Goal: Information Seeking & Learning: Learn about a topic

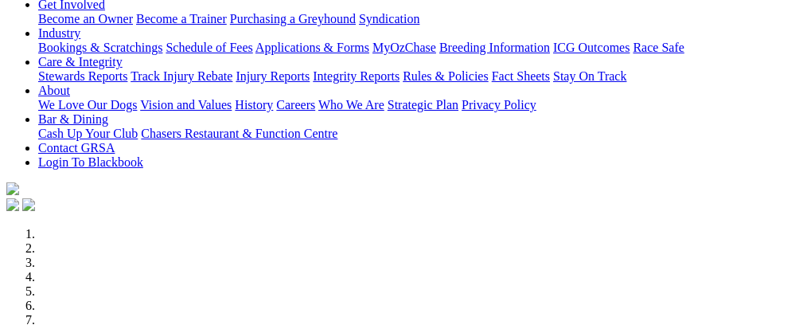
scroll to position [303, 0]
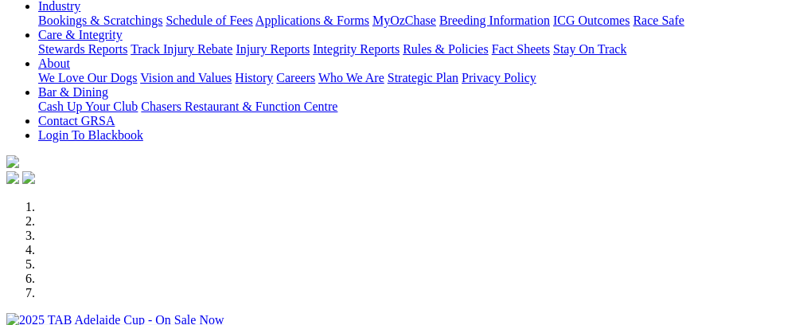
select select "NT"
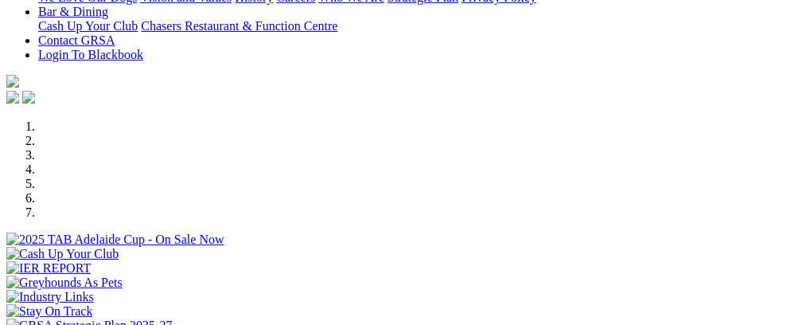
scroll to position [494, 0]
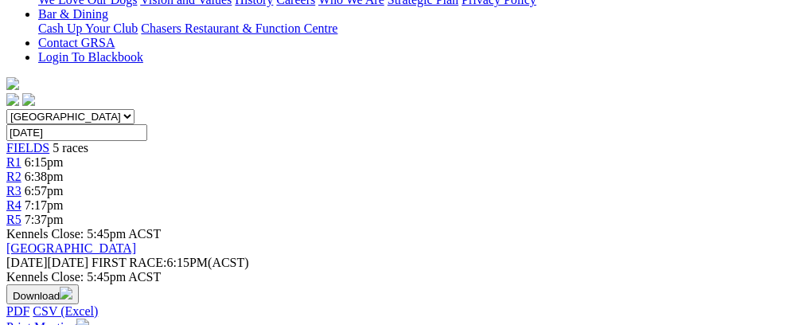
scroll to position [443, 0]
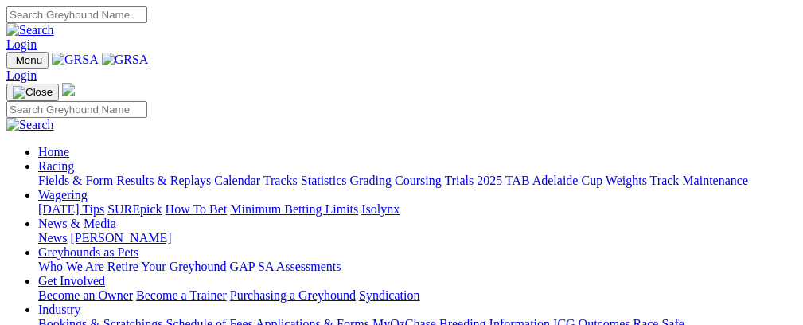
select select "NT"
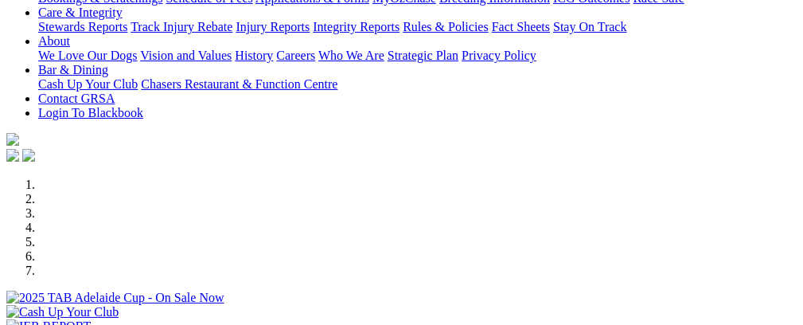
scroll to position [376, 0]
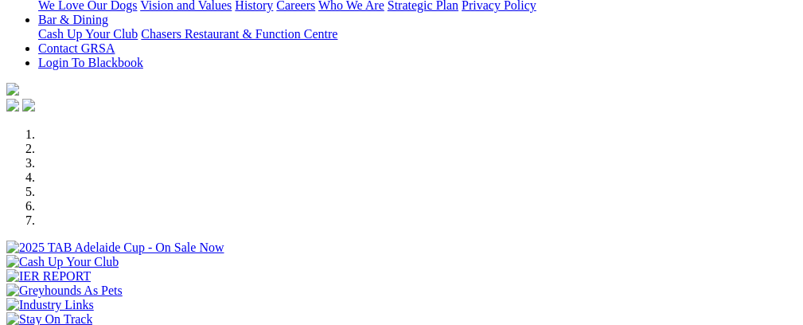
drag, startPoint x: 808, startPoint y: 34, endPoint x: 807, endPoint y: 63, distance: 28.7
select select "NT"
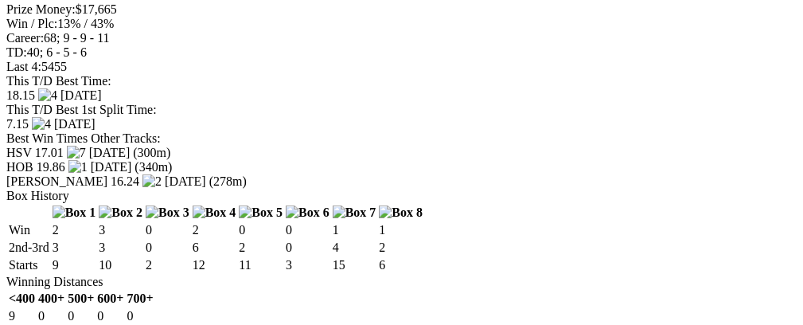
scroll to position [1501, 0]
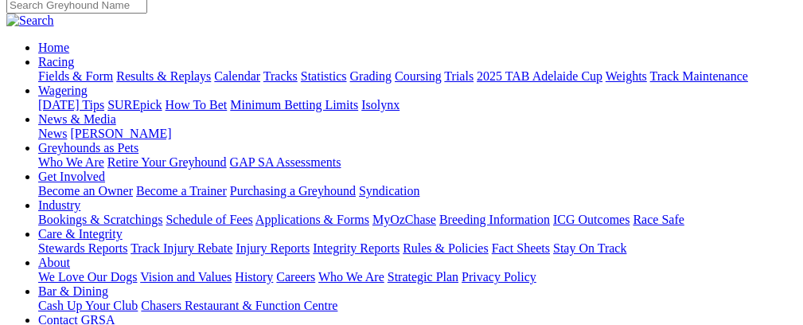
scroll to position [123, 0]
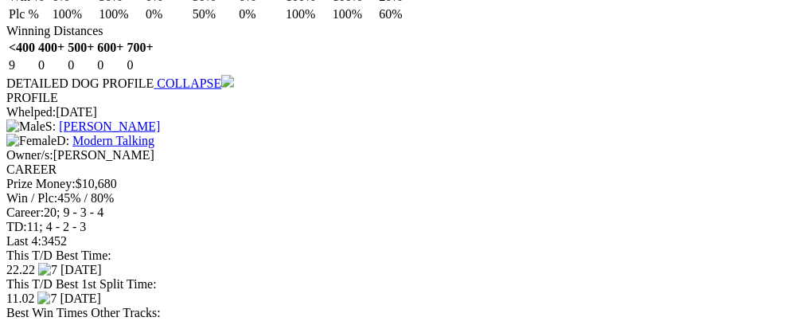
scroll to position [2263, 0]
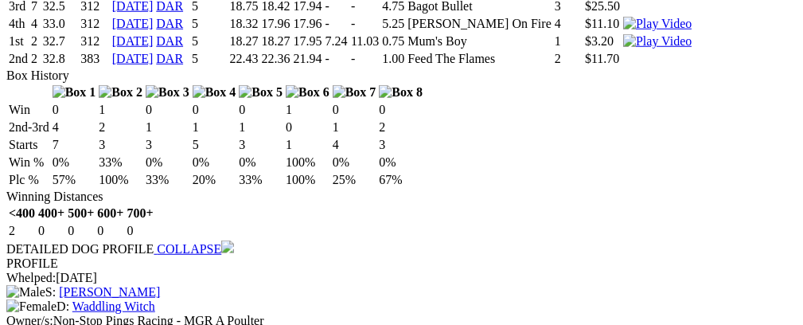
scroll to position [2881, 0]
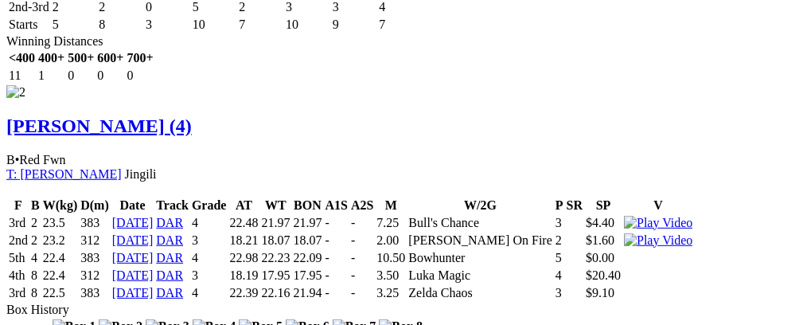
scroll to position [1831, 0]
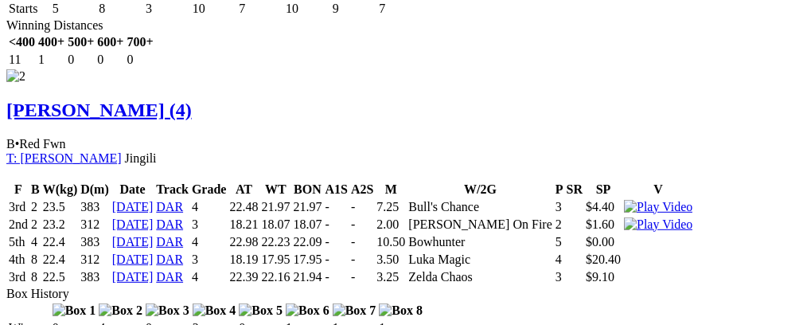
drag, startPoint x: 403, startPoint y: 110, endPoint x: 360, endPoint y: 111, distance: 43.8
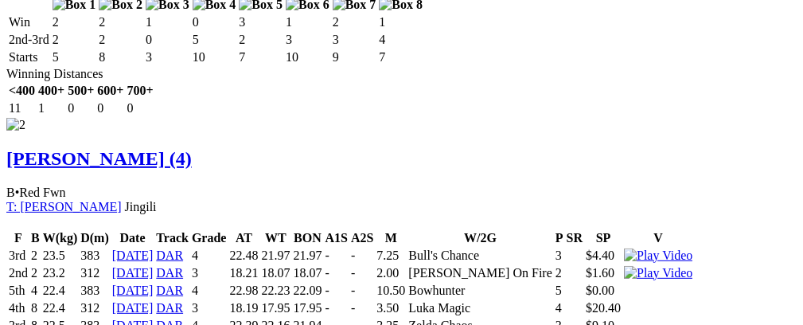
scroll to position [1825, 0]
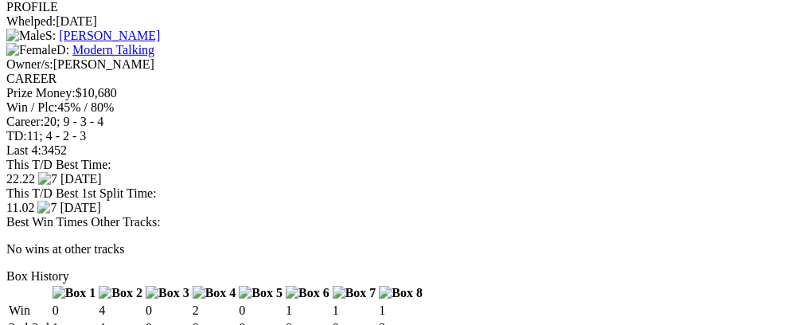
scroll to position [0, 49]
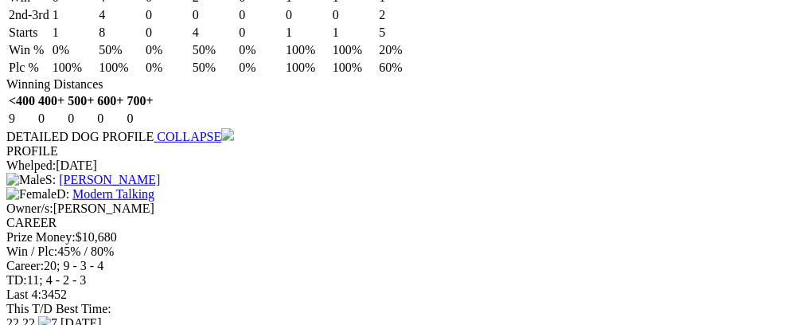
scroll to position [0, 38]
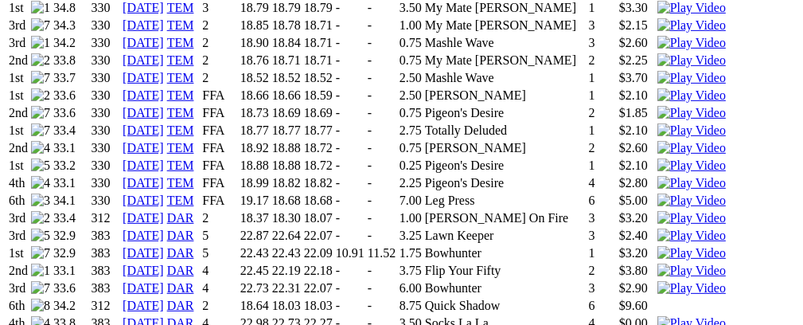
scroll to position [1533, 0]
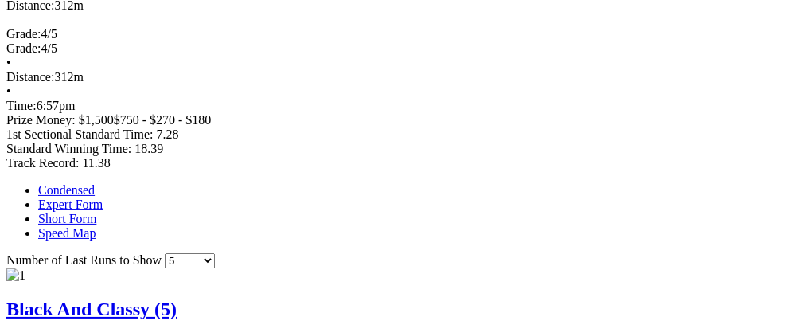
scroll to position [827, 0]
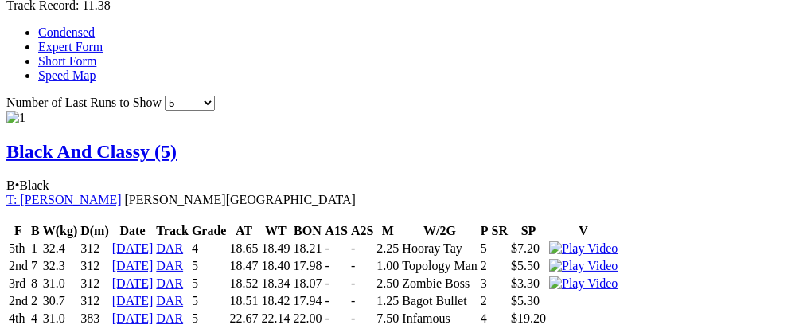
scroll to position [991, 0]
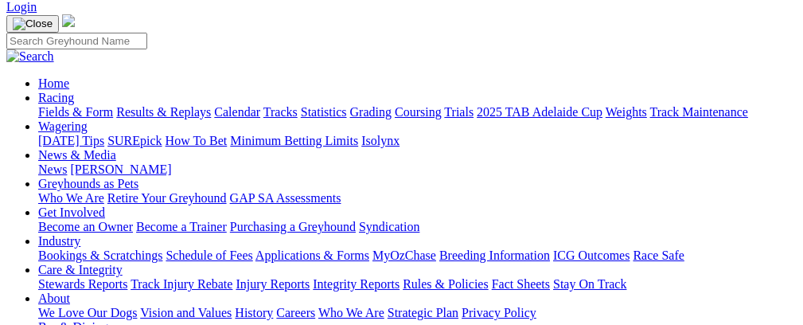
scroll to position [0, 0]
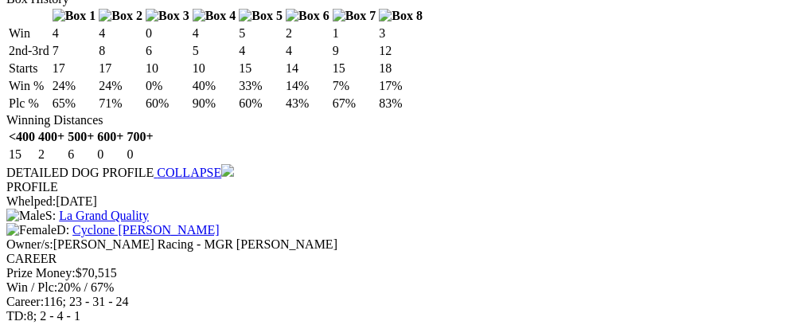
scroll to position [1332, 0]
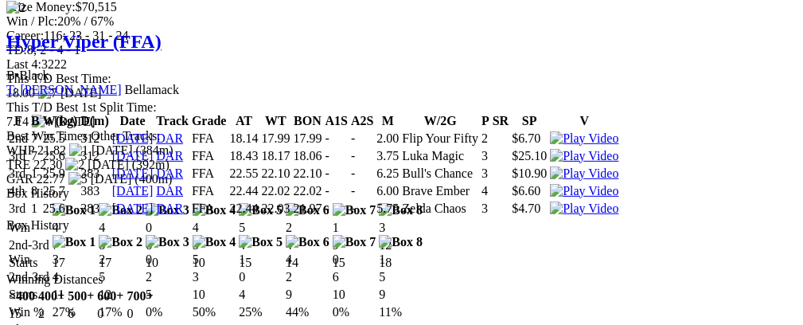
scroll to position [1596, 0]
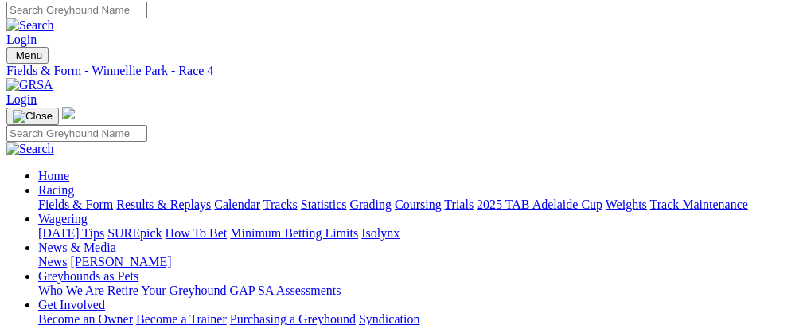
scroll to position [0, 0]
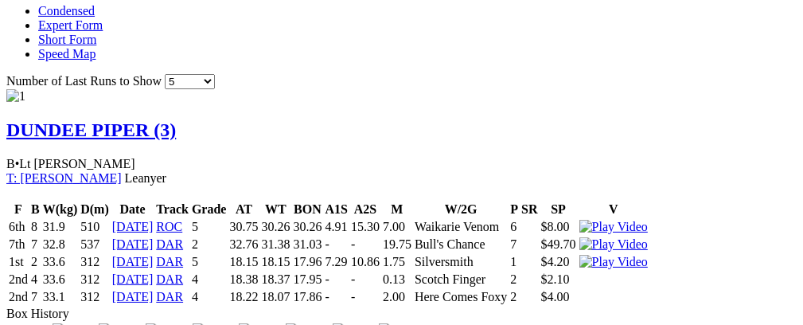
scroll to position [1045, 0]
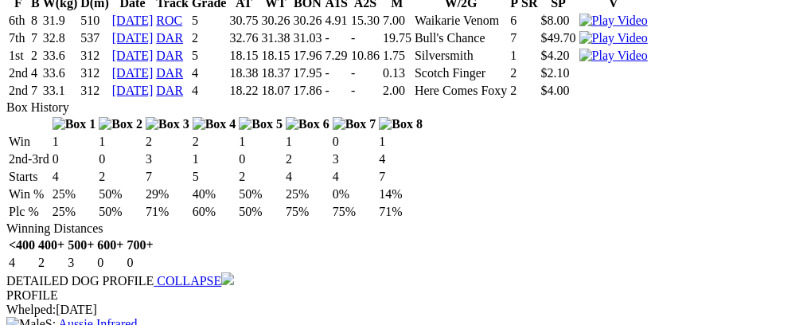
scroll to position [0, 54]
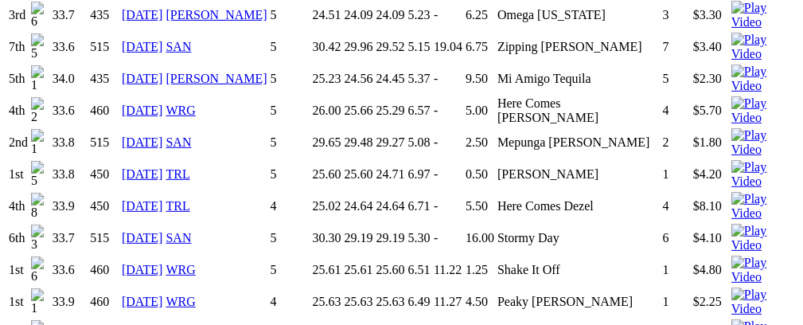
scroll to position [1520, 0]
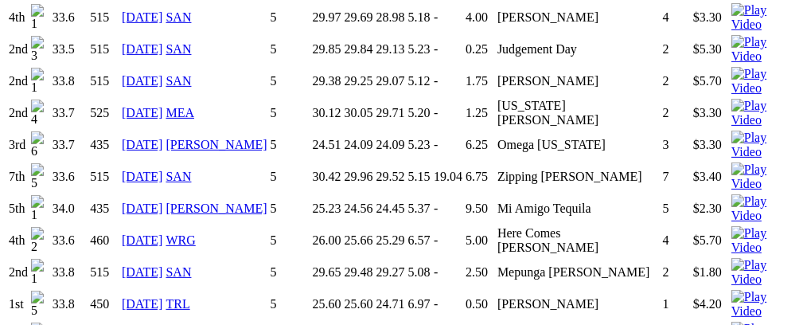
scroll to position [1416, 0]
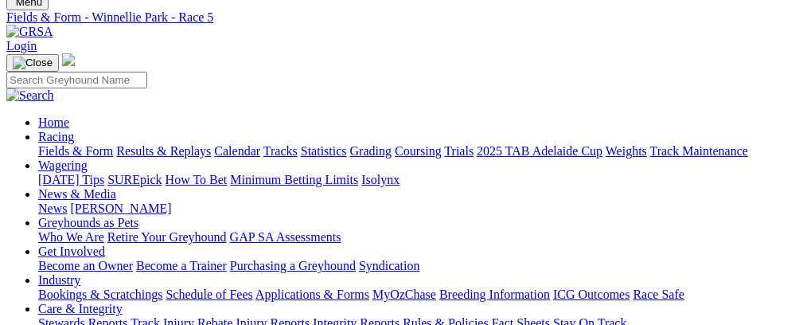
scroll to position [53, 0]
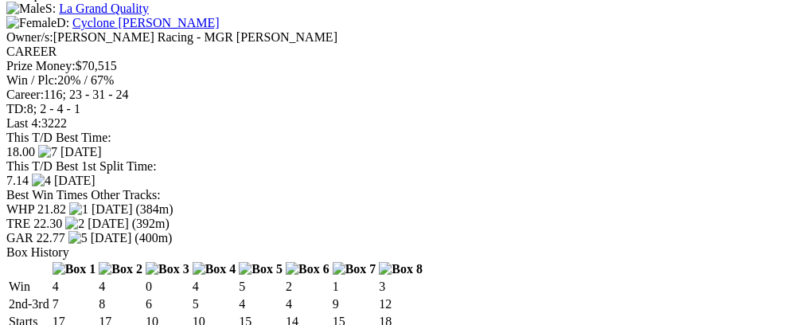
scroll to position [0, 38]
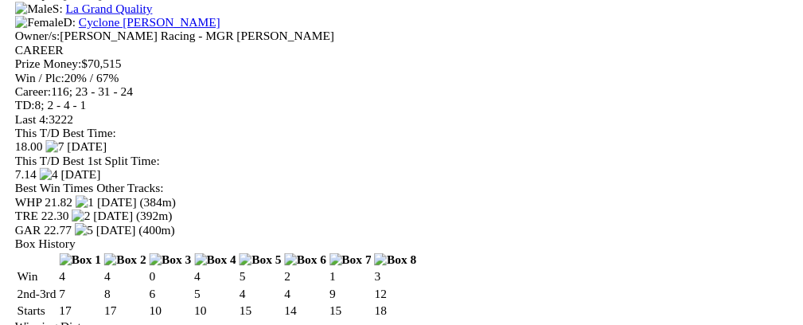
scroll to position [0, 26]
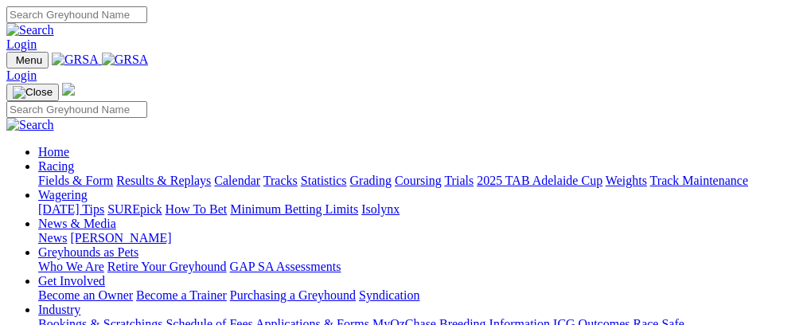
select select "NT"
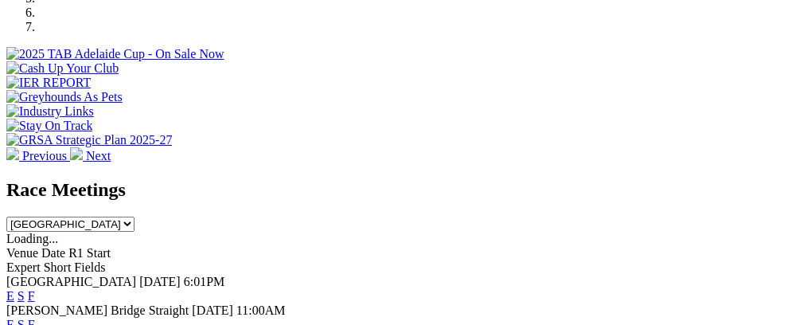
scroll to position [552, 0]
